Goal: Task Accomplishment & Management: Manage account settings

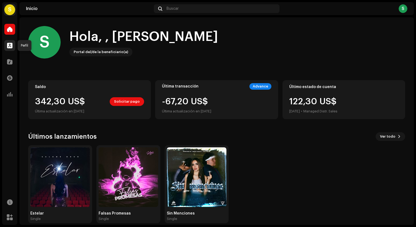
click at [9, 47] on span at bounding box center [9, 45] width 5 height 4
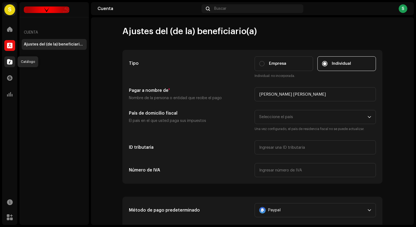
click at [11, 60] on span at bounding box center [9, 62] width 5 height 4
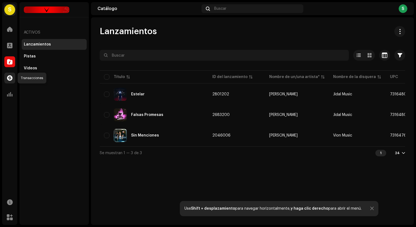
click at [11, 76] on span at bounding box center [9, 78] width 5 height 4
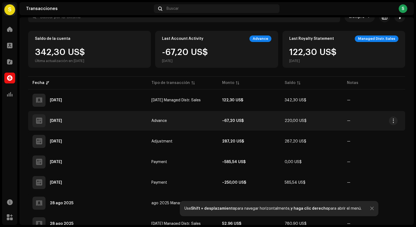
scroll to position [35, 0]
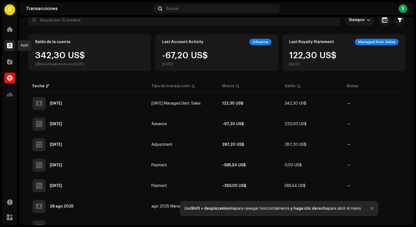
click at [11, 43] on span at bounding box center [9, 45] width 5 height 4
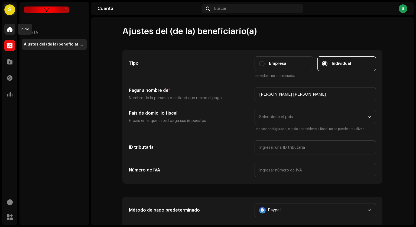
click at [10, 28] on span at bounding box center [9, 29] width 5 height 4
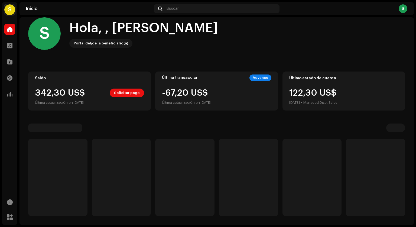
scroll to position [7, 0]
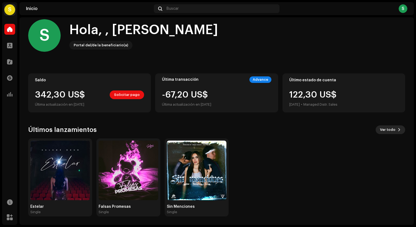
click at [390, 126] on span "Ver todo" at bounding box center [387, 129] width 15 height 11
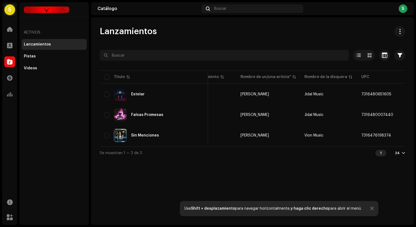
scroll to position [0, 28]
click at [33, 73] on div "Videos" at bounding box center [54, 68] width 65 height 11
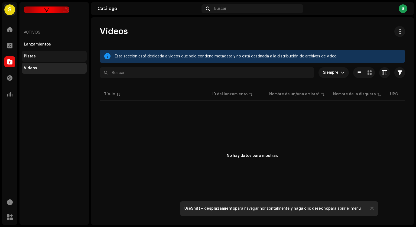
click at [36, 53] on div "Pistas" at bounding box center [54, 56] width 65 height 11
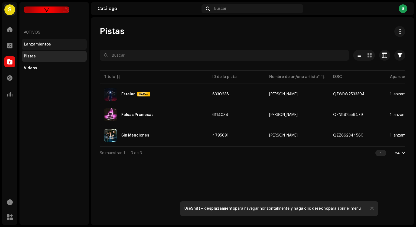
click at [38, 44] on div "Lanzamientos" at bounding box center [37, 44] width 27 height 4
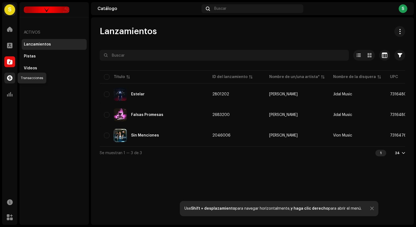
click at [8, 76] on span at bounding box center [9, 78] width 5 height 4
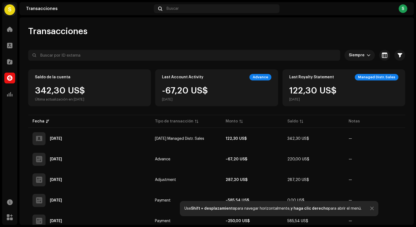
click at [402, 5] on div "S" at bounding box center [403, 8] width 9 height 9
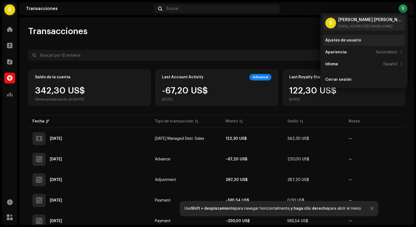
click at [339, 39] on div "Ajustes de usuario" at bounding box center [343, 40] width 36 height 4
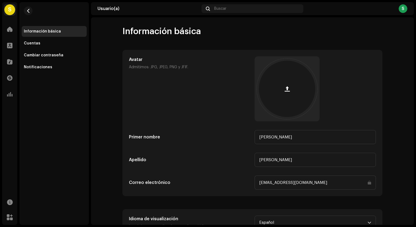
scroll to position [24, 0]
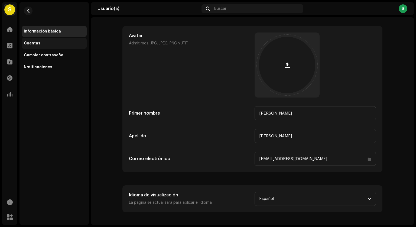
click at [30, 44] on div "Cuentas" at bounding box center [32, 43] width 17 height 4
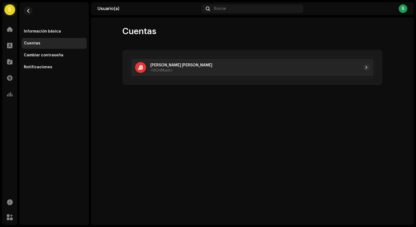
click at [212, 68] on div at bounding box center [290, 67] width 157 height 7
click at [359, 64] on div at bounding box center [290, 67] width 157 height 7
click at [367, 68] on span "button" at bounding box center [366, 67] width 3 height 4
click at [367, 67] on span "button" at bounding box center [366, 67] width 3 height 4
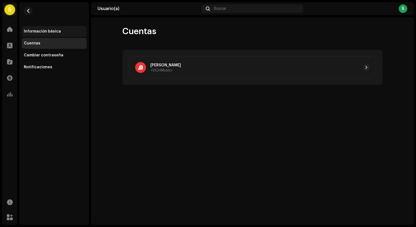
click at [38, 34] on div "Información básica" at bounding box center [54, 31] width 65 height 11
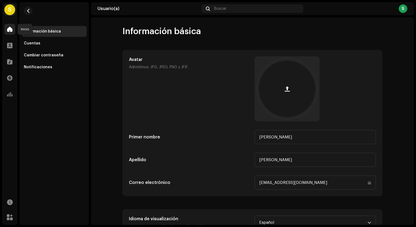
click at [14, 30] on div at bounding box center [9, 29] width 11 height 11
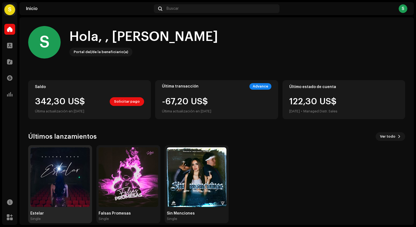
scroll to position [7, 0]
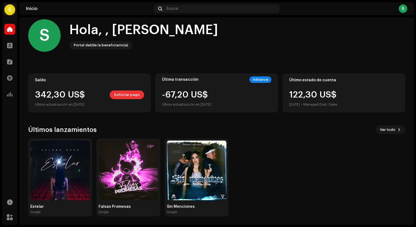
click at [127, 91] on span "Solicitar pago" at bounding box center [127, 94] width 26 height 11
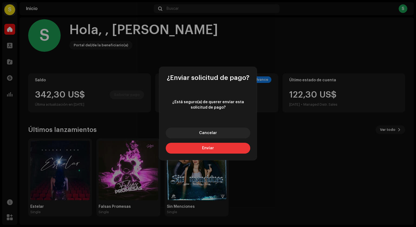
click at [212, 148] on span "Enviar" at bounding box center [208, 148] width 12 height 4
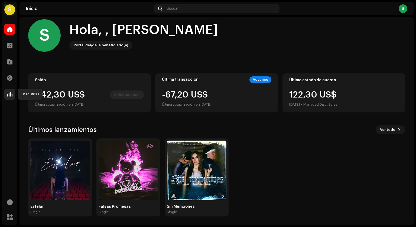
click at [13, 94] on div at bounding box center [9, 94] width 11 height 11
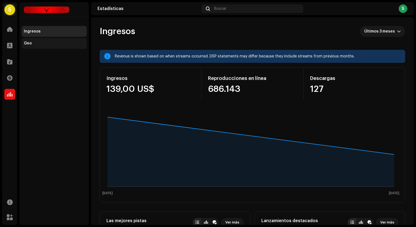
click at [35, 42] on div "Geo" at bounding box center [54, 43] width 61 height 4
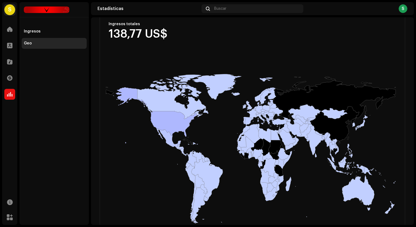
scroll to position [57, 0]
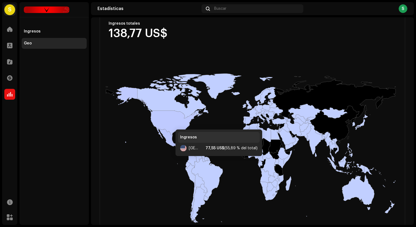
click at [170, 124] on icon at bounding box center [155, 115] width 84 height 56
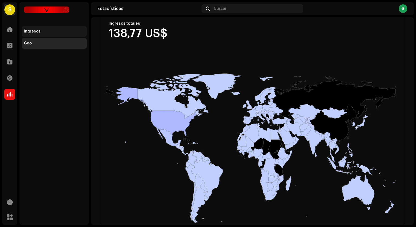
click at [38, 34] on div "Ingresos" at bounding box center [54, 31] width 65 height 11
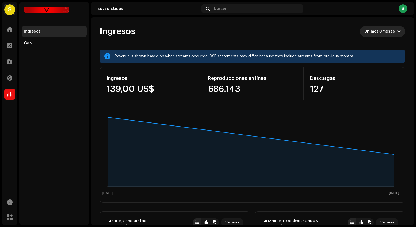
click at [371, 34] on span "Últimos 3 meses" at bounding box center [380, 31] width 33 height 11
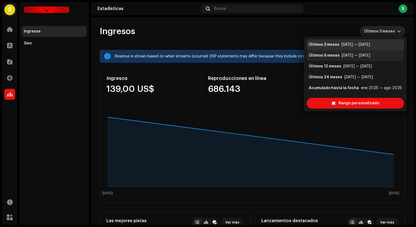
click at [364, 56] on div "mar 2025 — ago 2025" at bounding box center [356, 55] width 28 height 5
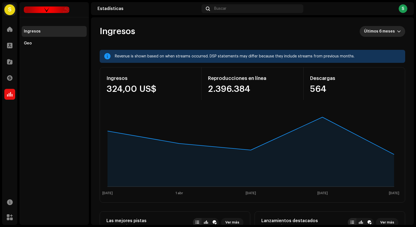
click at [364, 31] on span "Últimos 6 meses" at bounding box center [380, 31] width 33 height 11
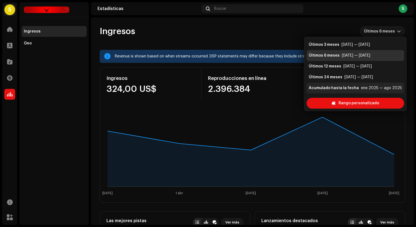
click at [361, 86] on div "ene 2025 — ago 2025" at bounding box center [381, 87] width 41 height 5
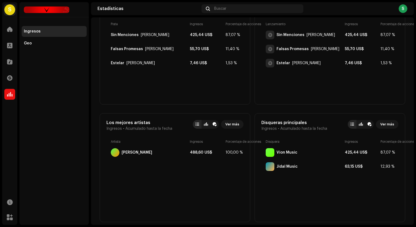
scroll to position [219, 0]
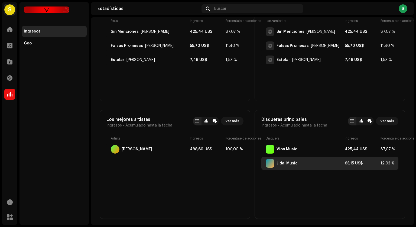
click at [339, 165] on div "Jidal Music" at bounding box center [304, 163] width 77 height 9
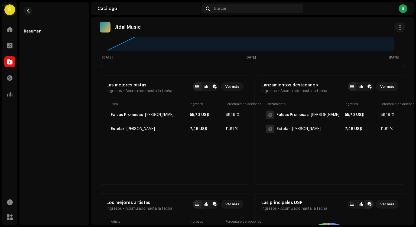
scroll to position [163, 0]
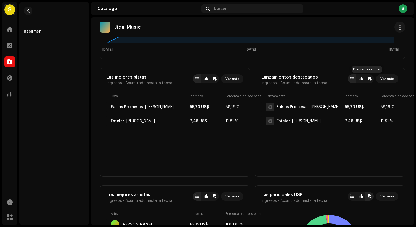
click at [368, 78] on div at bounding box center [370, 79] width 4 height 4
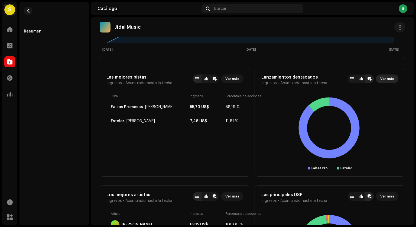
click at [381, 77] on span "Ver más" at bounding box center [387, 78] width 14 height 11
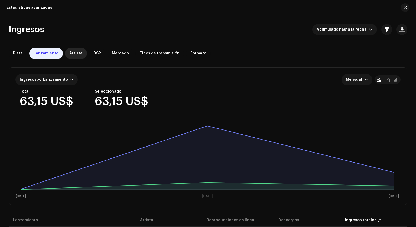
click at [73, 54] on span "Artista" at bounding box center [75, 53] width 13 height 4
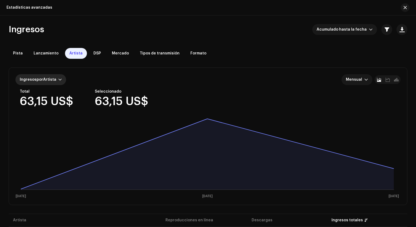
click at [59, 79] on div at bounding box center [60, 79] width 3 height 4
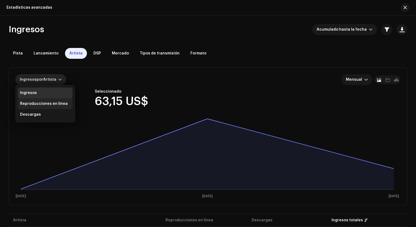
click at [47, 105] on div "Reproducciones en línea" at bounding box center [44, 104] width 48 height 4
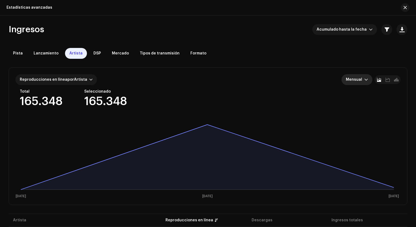
click at [353, 83] on span "Mensual" at bounding box center [355, 79] width 18 height 11
click at [356, 104] on div "Anual" at bounding box center [363, 103] width 35 height 5
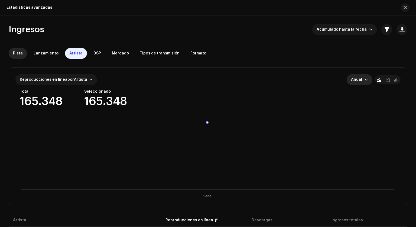
click at [18, 53] on span "Pista" at bounding box center [18, 53] width 10 height 4
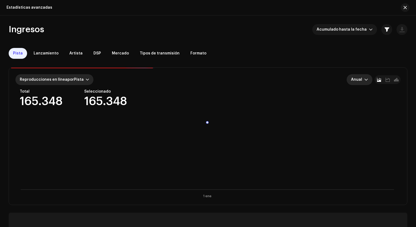
click at [34, 78] on span "Reproducciones en línea por Pista" at bounding box center [52, 80] width 64 height 4
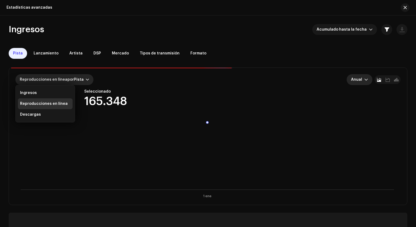
click at [44, 45] on div "Ingresos Acumulado hasta la fecha Pista Lanzamiento Artista DSP Mercado Tipos d…" at bounding box center [208, 175] width 416 height 302
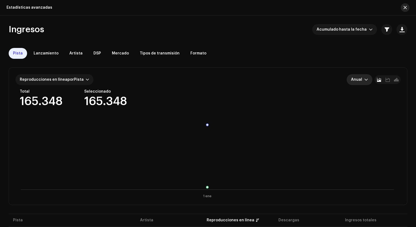
click at [405, 8] on span "button" at bounding box center [405, 7] width 3 height 4
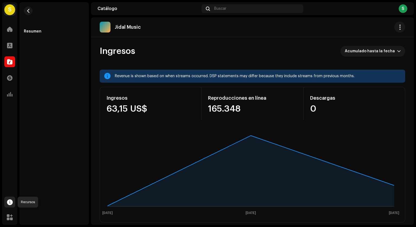
click at [12, 200] on span at bounding box center [10, 202] width 6 height 4
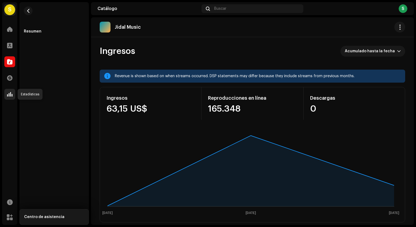
click at [9, 98] on div at bounding box center [9, 94] width 11 height 11
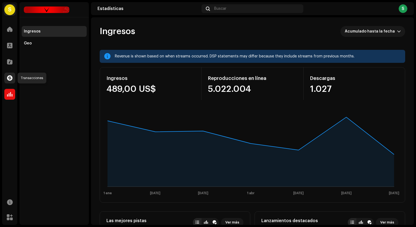
click at [12, 78] on span at bounding box center [9, 78] width 5 height 4
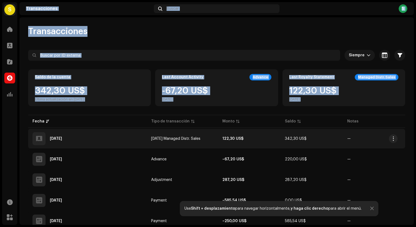
drag, startPoint x: 12, startPoint y: 78, endPoint x: 176, endPoint y: 134, distance: 173.6
click at [176, 134] on div "S Salomé Marin Brun Inicio Perfil Catálogo Transacciones Estadísticas Recursos …" at bounding box center [208, 113] width 416 height 227
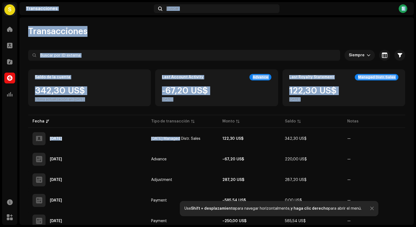
click at [172, 67] on div at bounding box center [216, 65] width 377 height 9
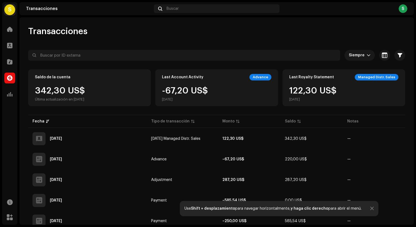
click at [369, 76] on div "Managed Distr. Sales" at bounding box center [377, 77] width 44 height 7
click at [371, 87] on div "122,30 US$ sept 2025" at bounding box center [343, 93] width 109 height 15
click at [366, 75] on div "Managed Distr. Sales" at bounding box center [377, 77] width 44 height 7
click at [313, 78] on div "Last Royalty Statement" at bounding box center [311, 77] width 45 height 4
drag, startPoint x: 309, startPoint y: 73, endPoint x: 304, endPoint y: 91, distance: 18.5
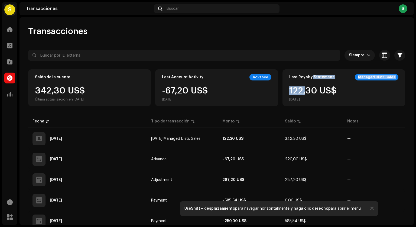
click at [304, 91] on div "Last Royalty Statement Managed Distr. Sales 122,30 US$ sept 2025" at bounding box center [344, 87] width 123 height 37
click at [304, 91] on div "122,30 US$ sept 2025" at bounding box center [312, 93] width 47 height 15
click at [314, 103] on div "Last Royalty Statement Managed Distr. Sales 122,30 US$ sept 2025" at bounding box center [344, 87] width 123 height 37
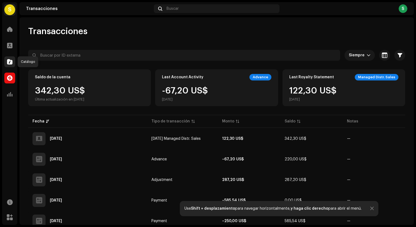
click at [9, 62] on span at bounding box center [9, 62] width 5 height 4
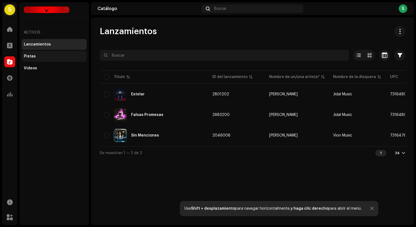
click at [43, 54] on div "Pistas" at bounding box center [54, 56] width 61 height 4
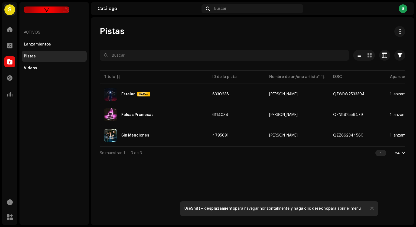
click at [9, 10] on div "S" at bounding box center [9, 9] width 11 height 11
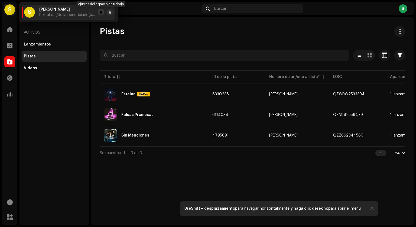
click at [101, 13] on span at bounding box center [100, 12] width 3 height 4
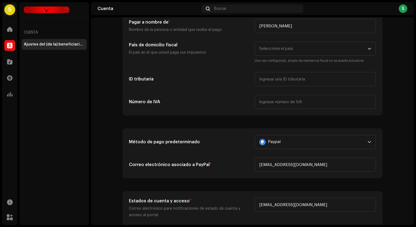
scroll to position [70, 0]
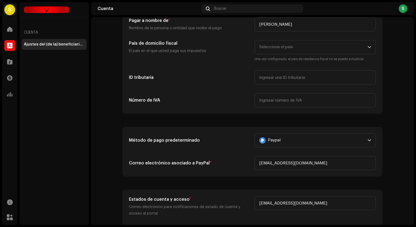
click at [98, 114] on account-payee-settings "Ajustes del (de la) beneficiario(a) Tipo Empresa Individual Individual: no inco…" at bounding box center [252, 175] width 323 height 438
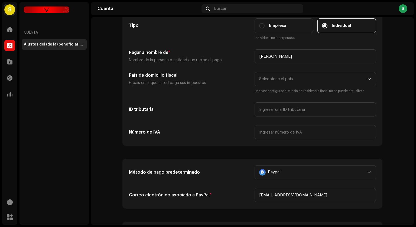
scroll to position [0, 0]
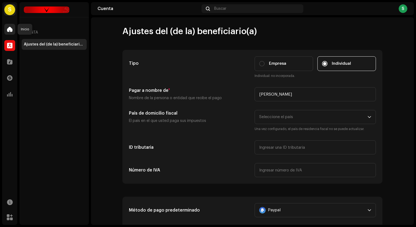
click at [9, 29] on span at bounding box center [9, 29] width 5 height 4
